Goal: Information Seeking & Learning: Find specific fact

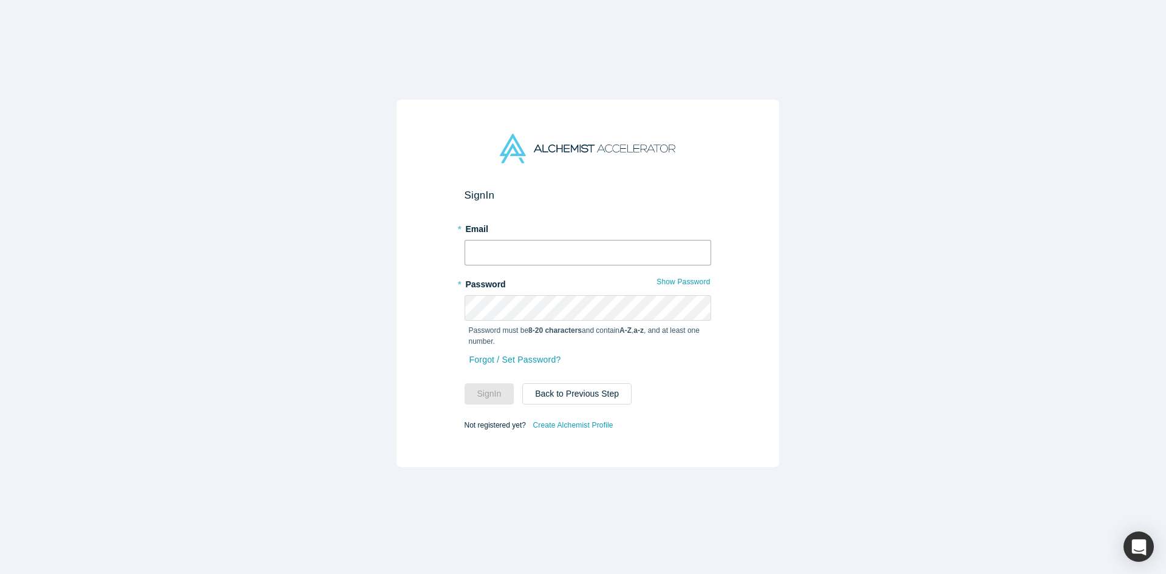
click at [508, 249] on input "text" at bounding box center [588, 253] width 247 height 26
type input "[EMAIL_ADDRESS][DOMAIN_NAME]"
click at [465, 383] on button "Sign In" at bounding box center [490, 393] width 50 height 21
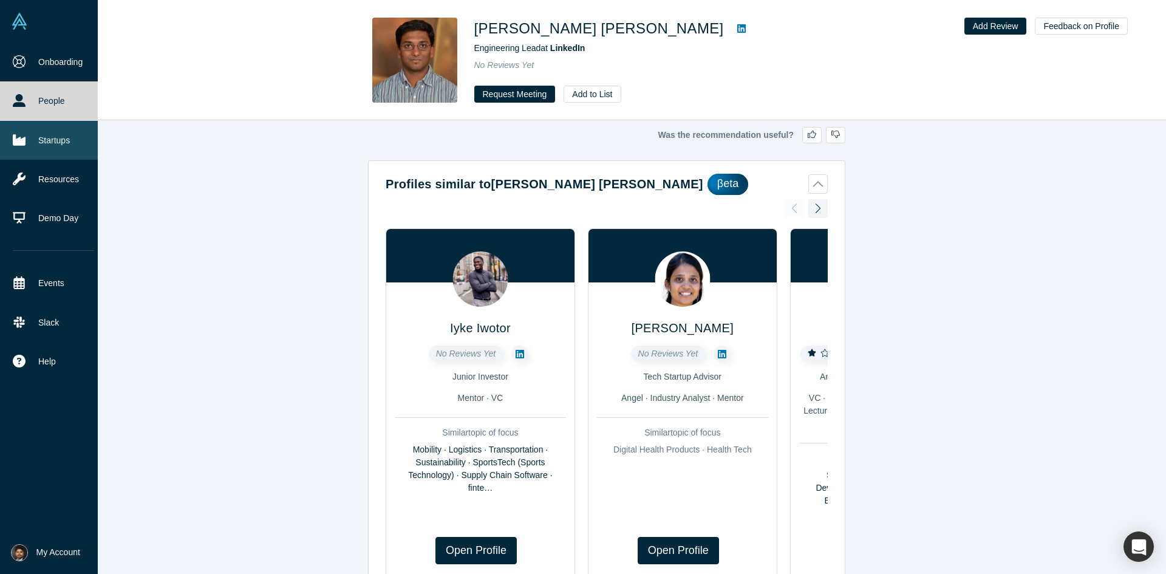
click at [38, 129] on link "Startups" at bounding box center [53, 140] width 107 height 39
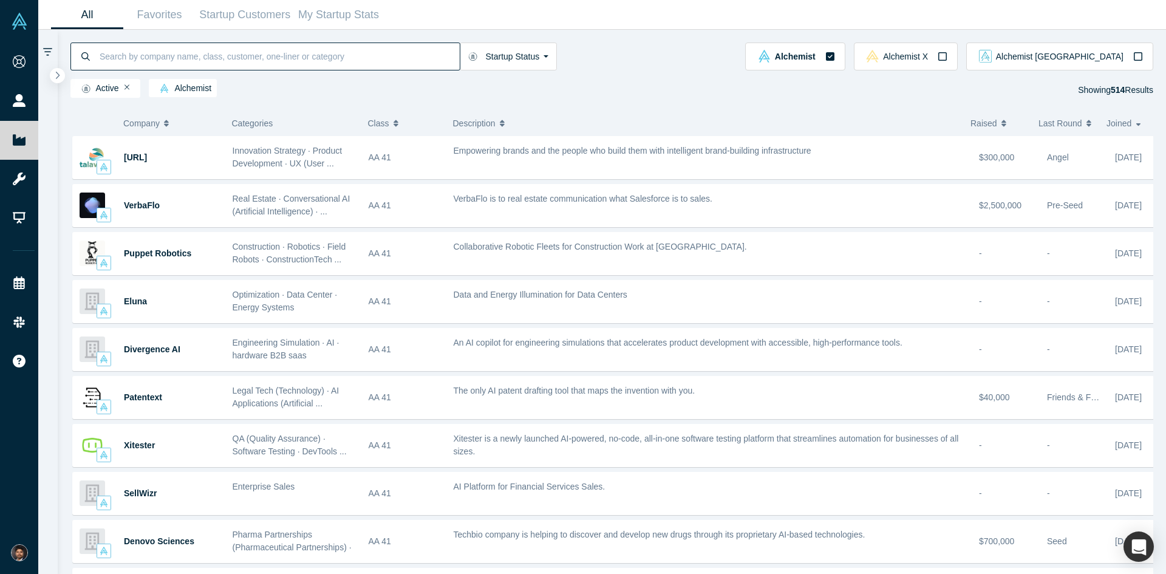
click at [188, 60] on input at bounding box center [278, 56] width 361 height 29
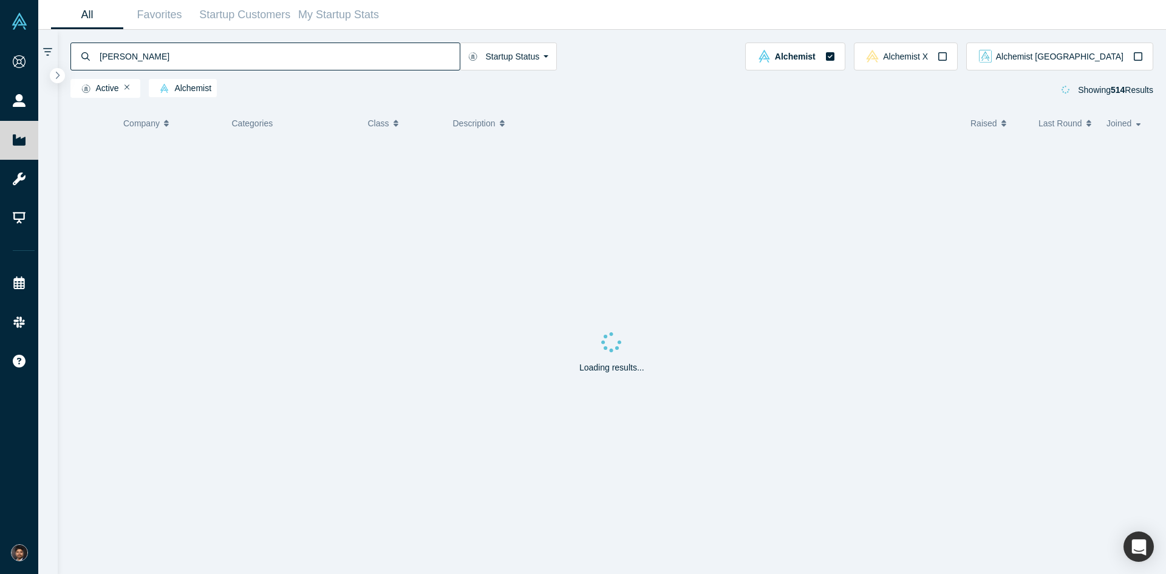
type input "[PERSON_NAME]"
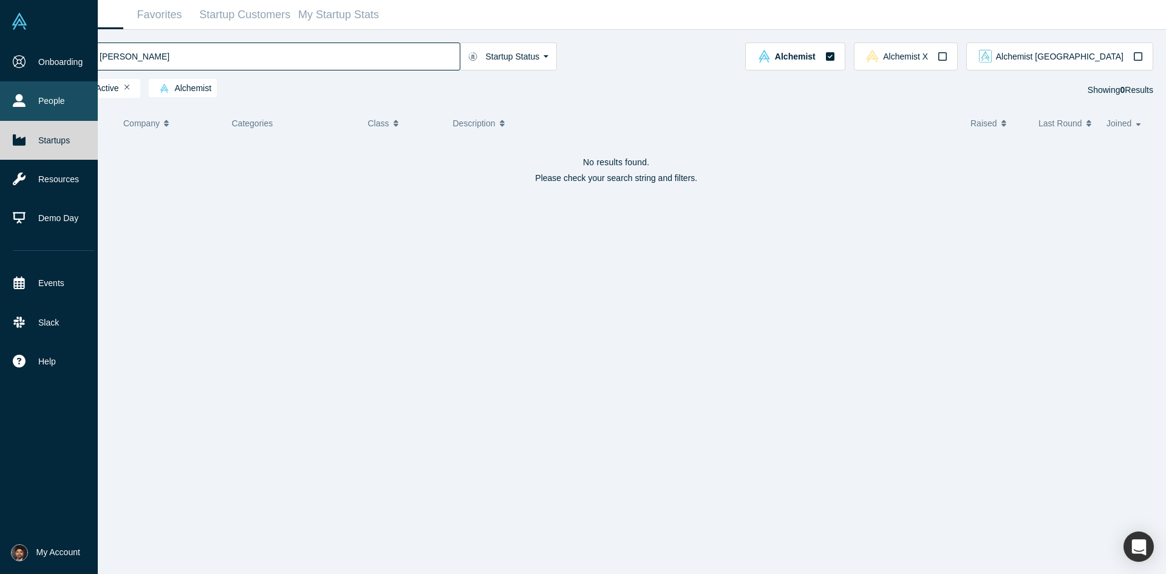
click at [32, 97] on link "People" at bounding box center [53, 100] width 107 height 39
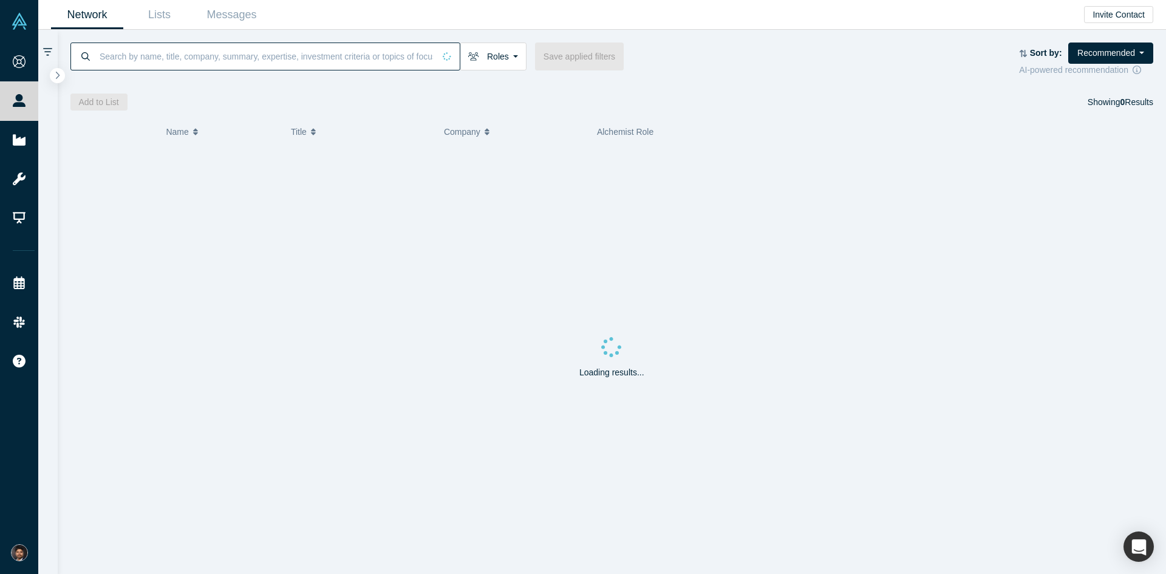
click at [185, 58] on input at bounding box center [266, 56] width 336 height 29
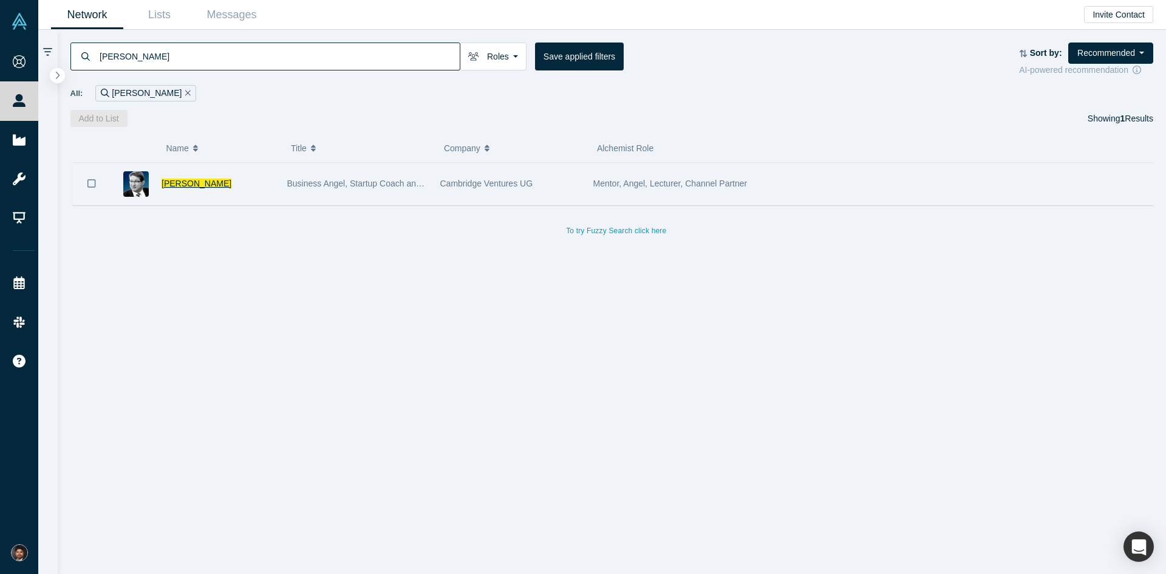
type input "[PERSON_NAME]"
click at [191, 180] on span "[PERSON_NAME]" at bounding box center [197, 184] width 70 height 10
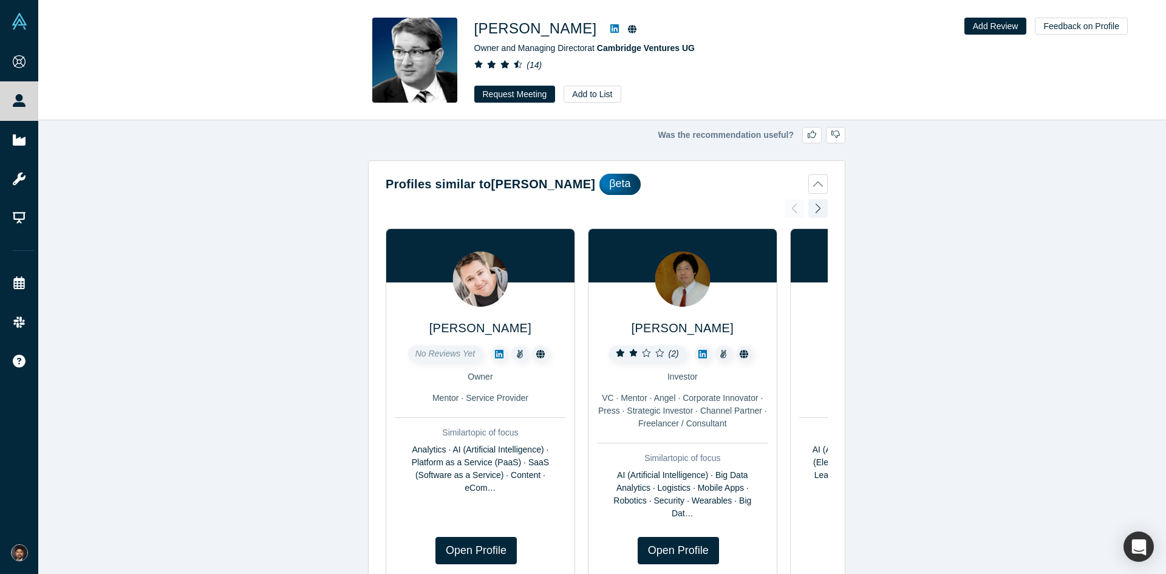
click at [529, 28] on h1 "[PERSON_NAME]" at bounding box center [535, 29] width 123 height 22
click at [519, 30] on h1 "[PERSON_NAME]" at bounding box center [535, 29] width 123 height 22
click at [419, 92] on img at bounding box center [414, 60] width 85 height 85
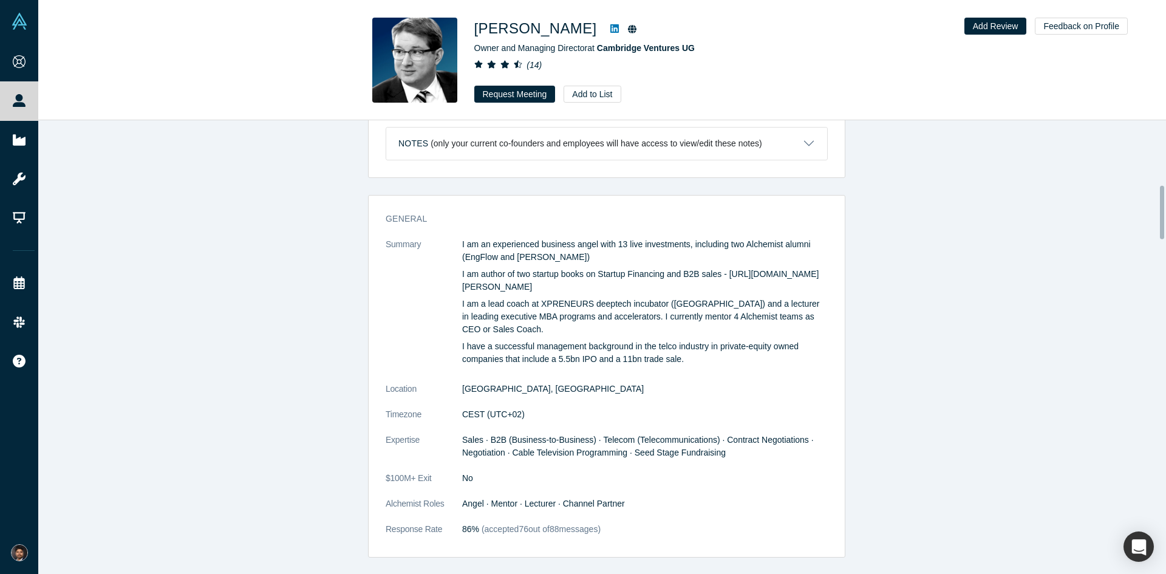
scroll to position [547, 0]
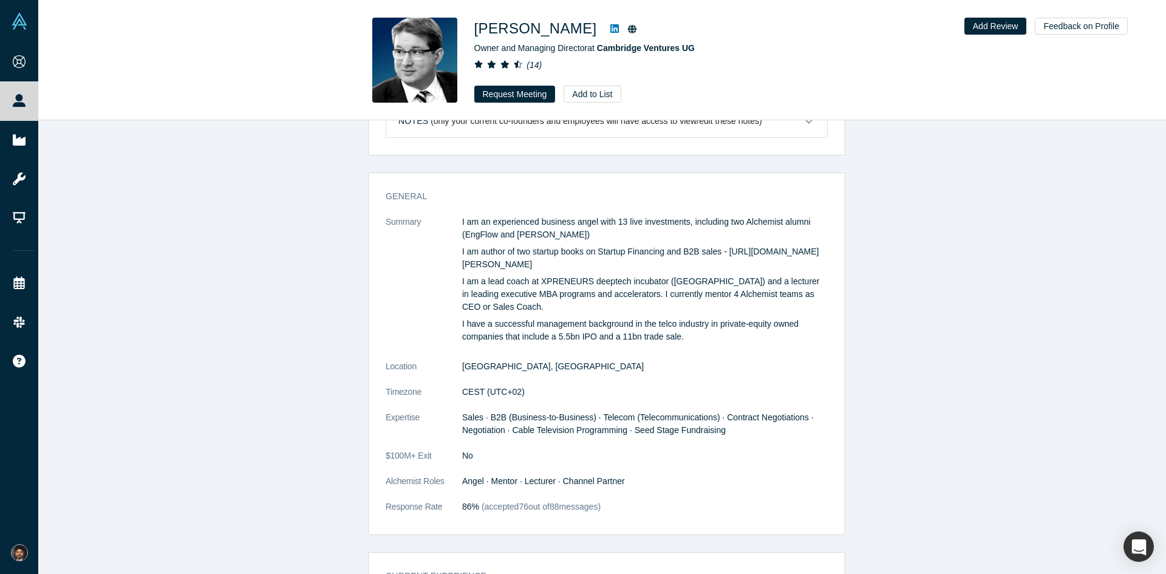
click at [398, 336] on dt "Summary" at bounding box center [424, 288] width 77 height 145
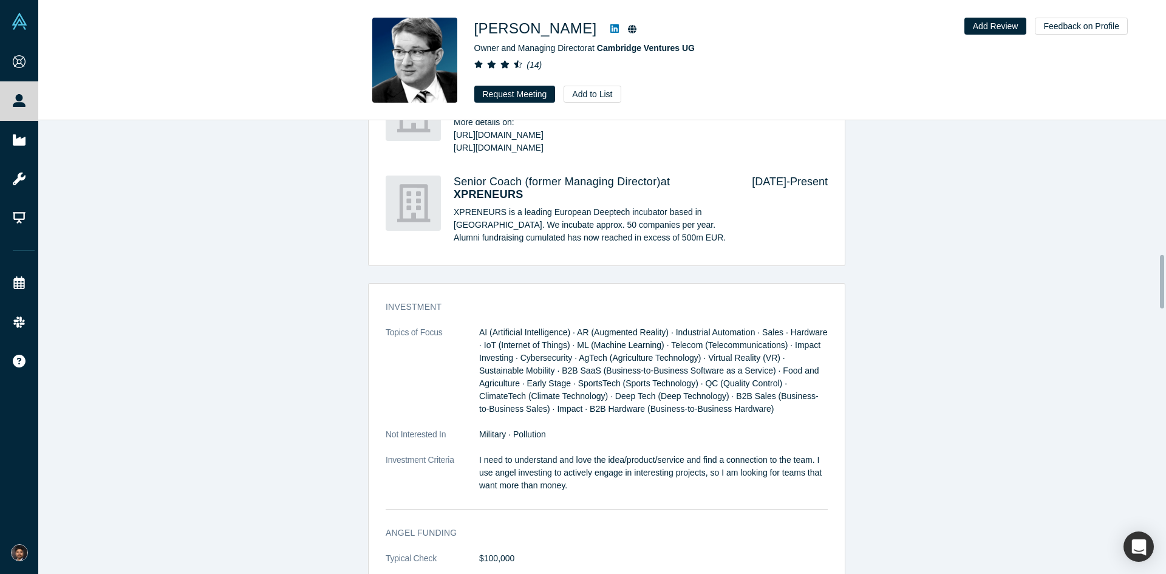
scroll to position [1214, 0]
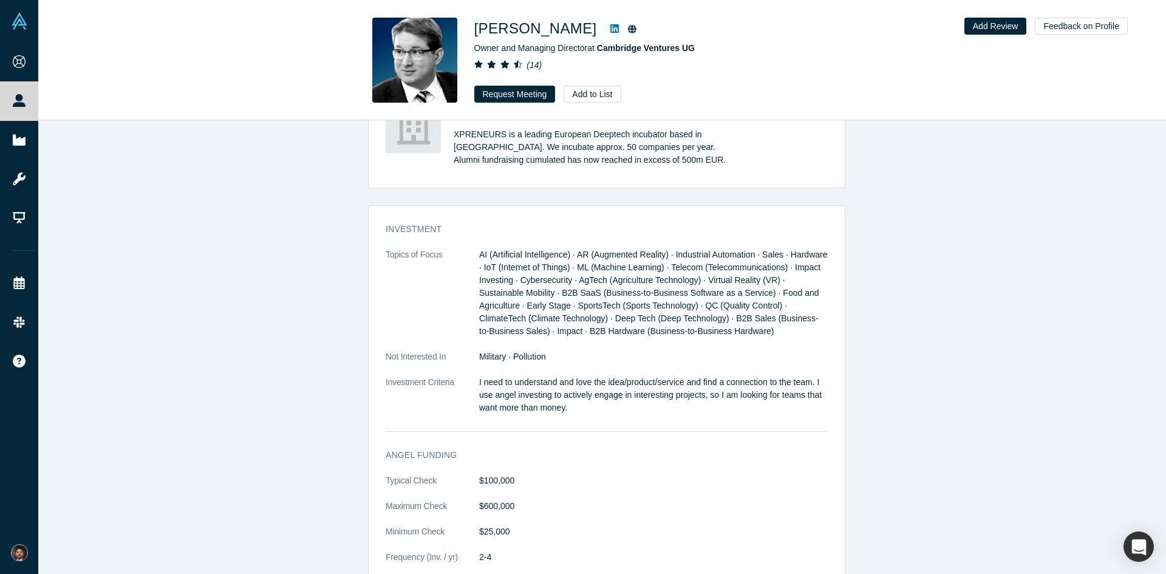
click at [830, 349] on div "Investment Topics of Focus AI (Artificial Intelligence) · AR (Augmented Reality…" at bounding box center [607, 327] width 476 height 226
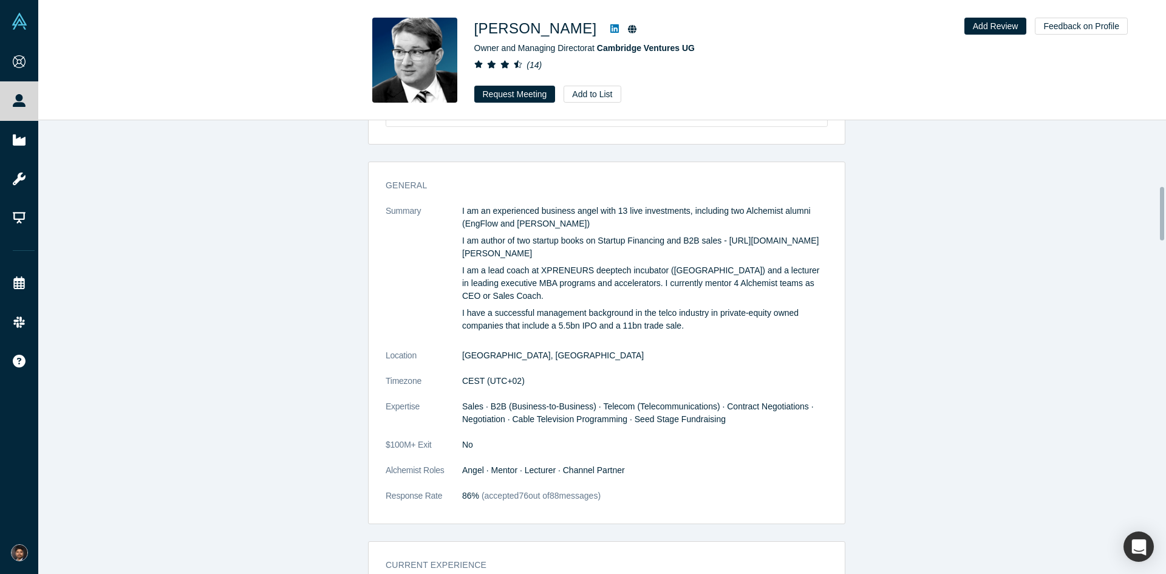
scroll to position [547, 0]
